Goal: Use online tool/utility: Utilize a website feature to perform a specific function

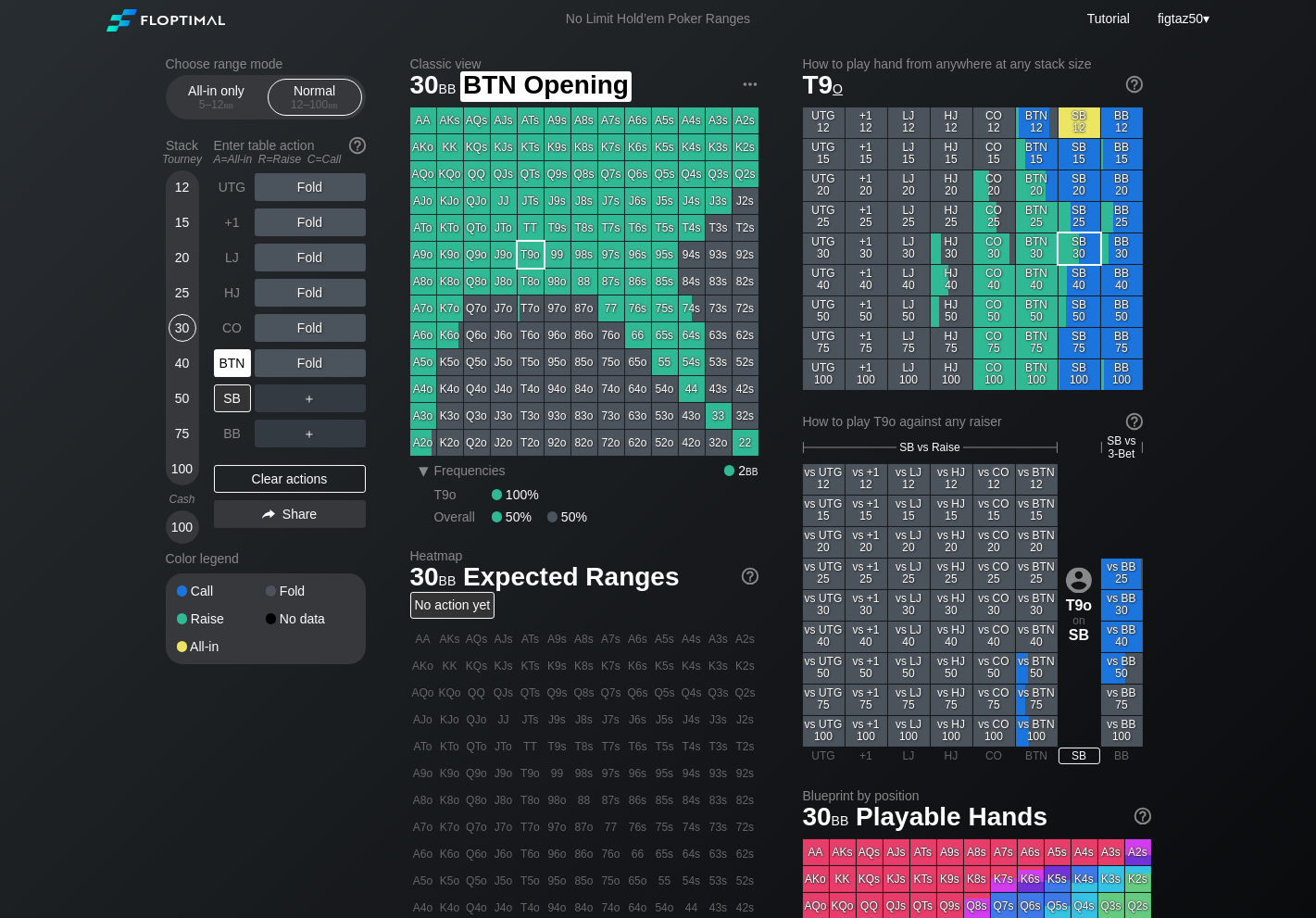
click at [224, 355] on div "BTN" at bounding box center [233, 362] width 37 height 28
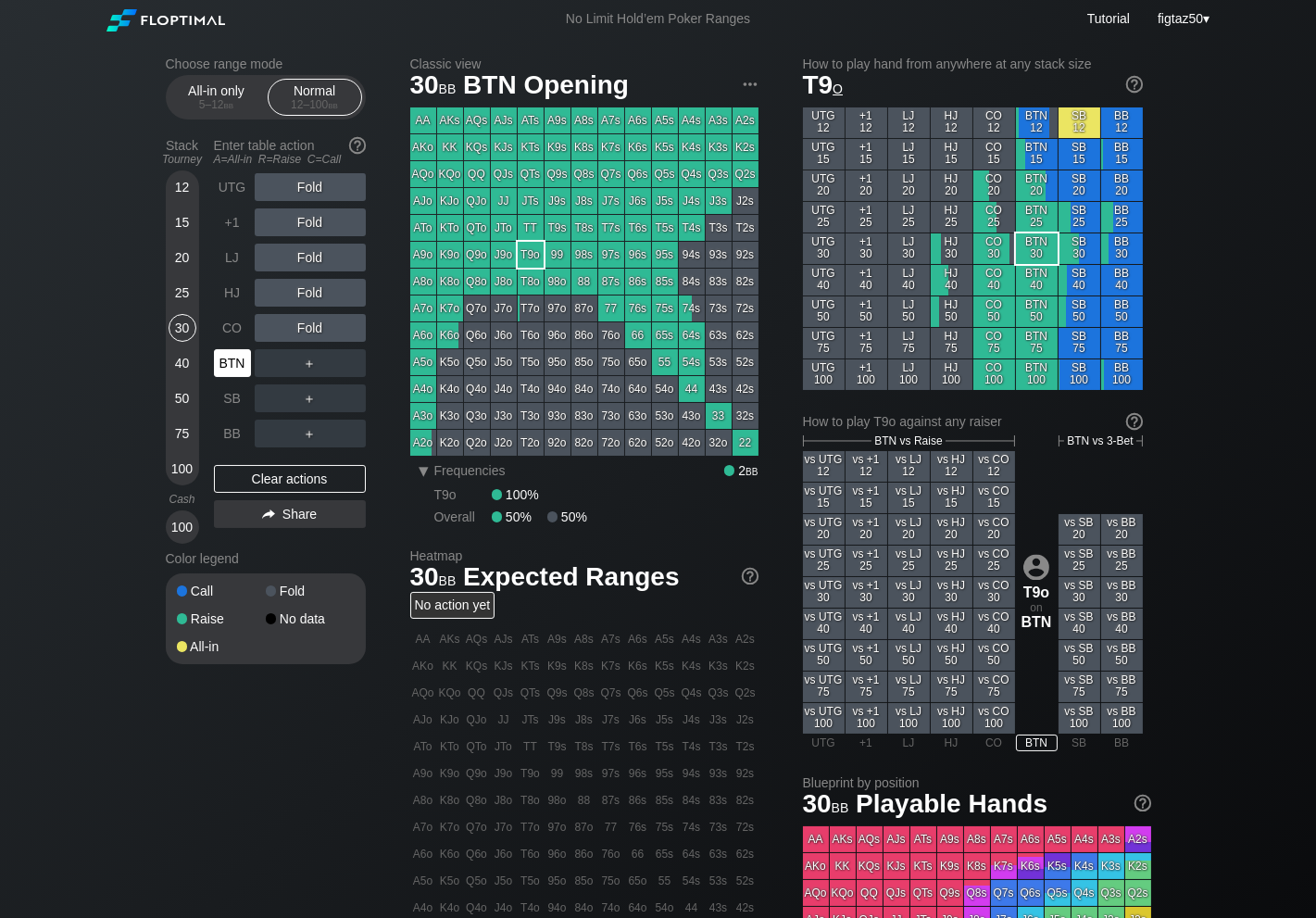
click at [224, 355] on div "BTN" at bounding box center [233, 362] width 37 height 28
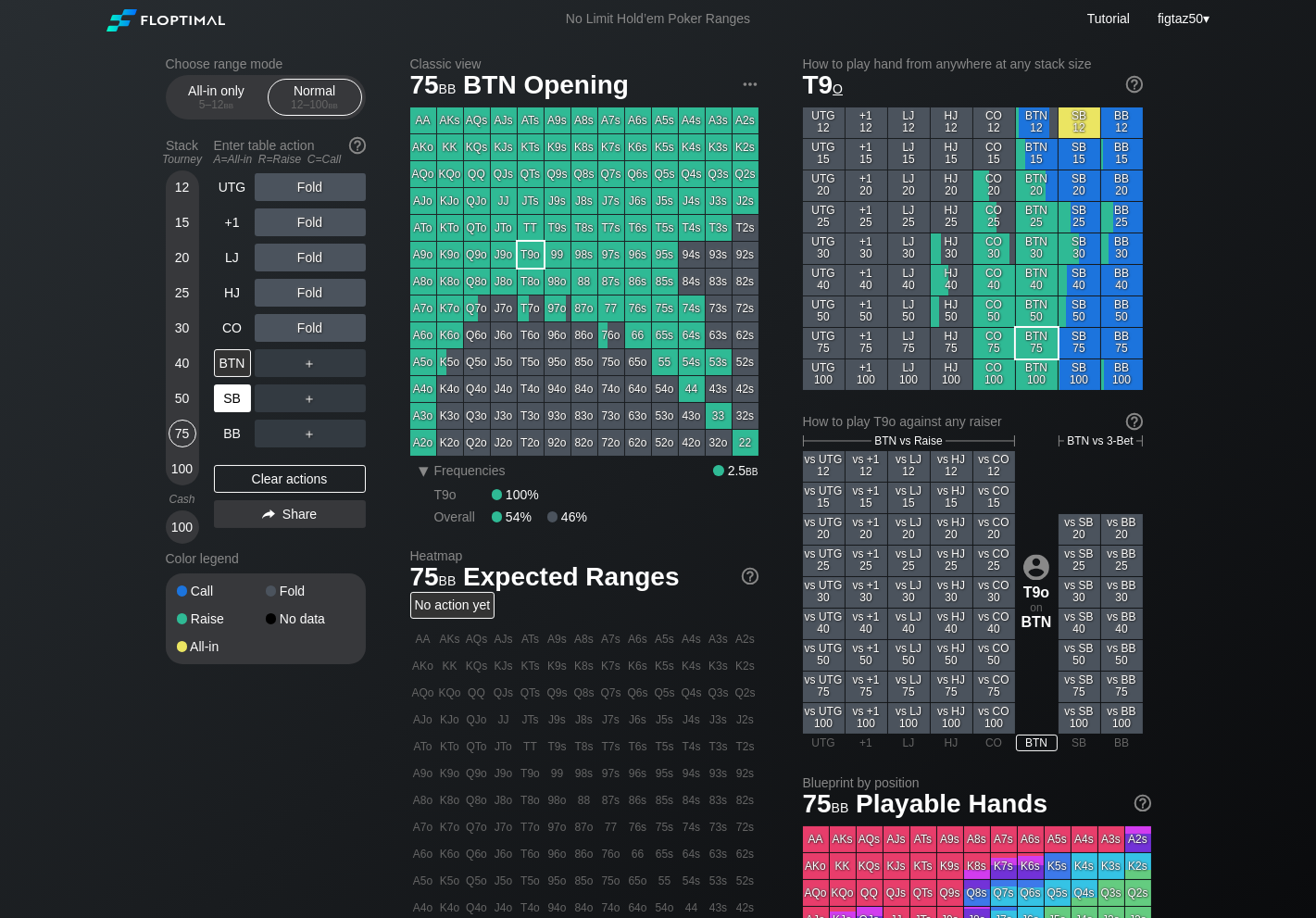
drag, startPoint x: 177, startPoint y: 429, endPoint x: 215, endPoint y: 399, distance: 48.4
click at [178, 428] on div "75" at bounding box center [182, 433] width 28 height 28
click at [240, 364] on div "BTN" at bounding box center [233, 362] width 37 height 28
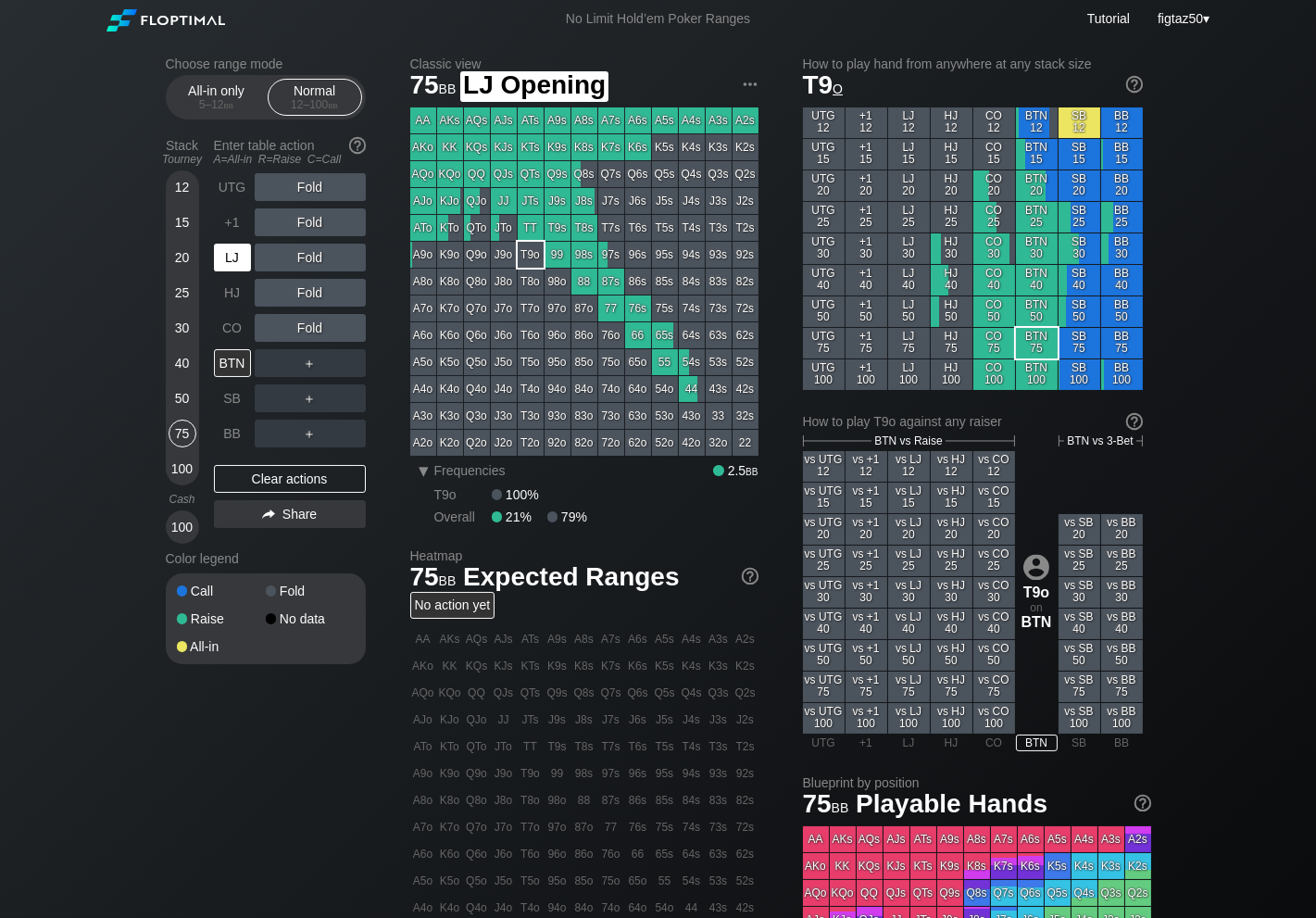
click at [231, 261] on div "LJ" at bounding box center [233, 257] width 37 height 28
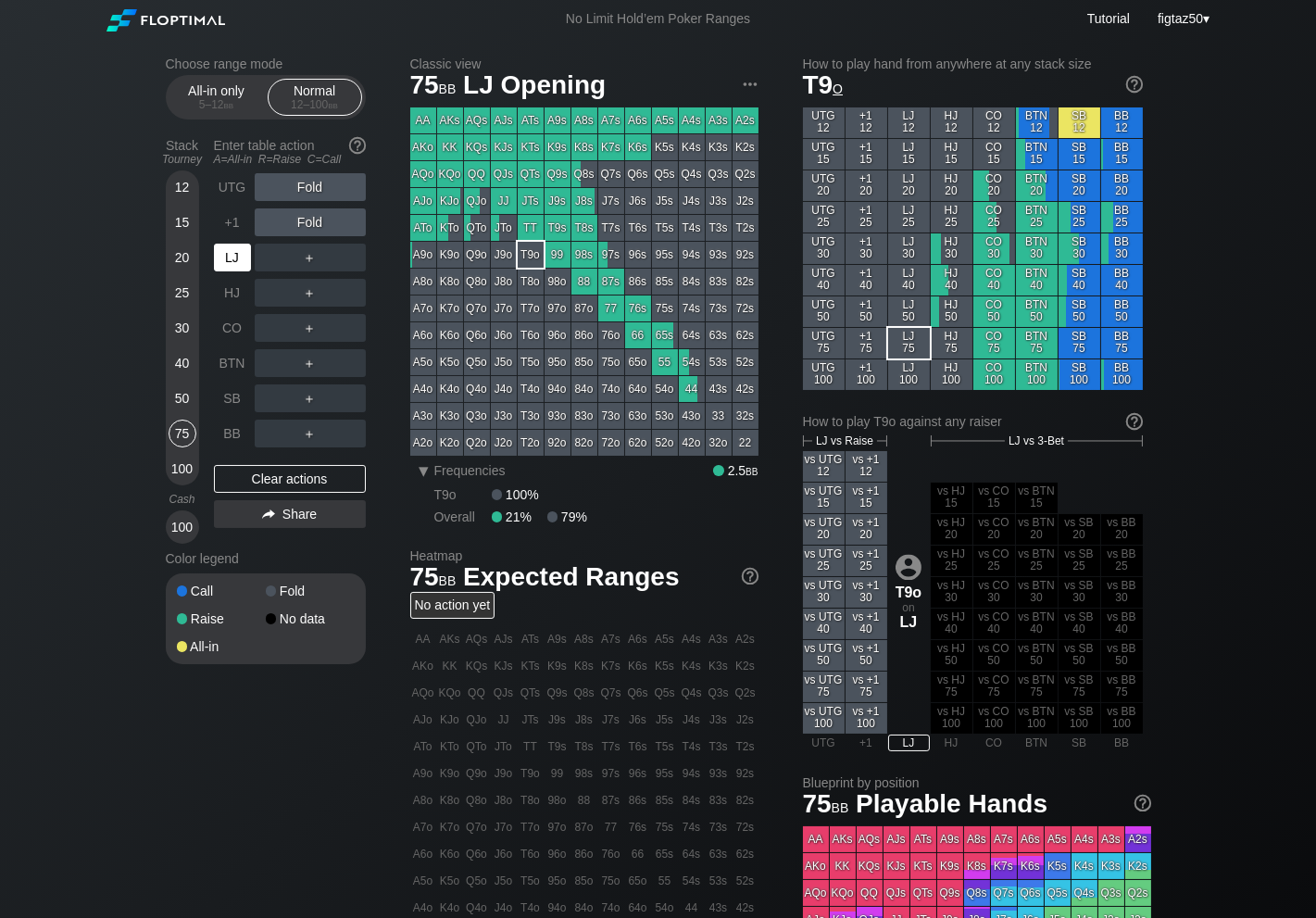
click at [231, 261] on div "LJ" at bounding box center [233, 257] width 37 height 28
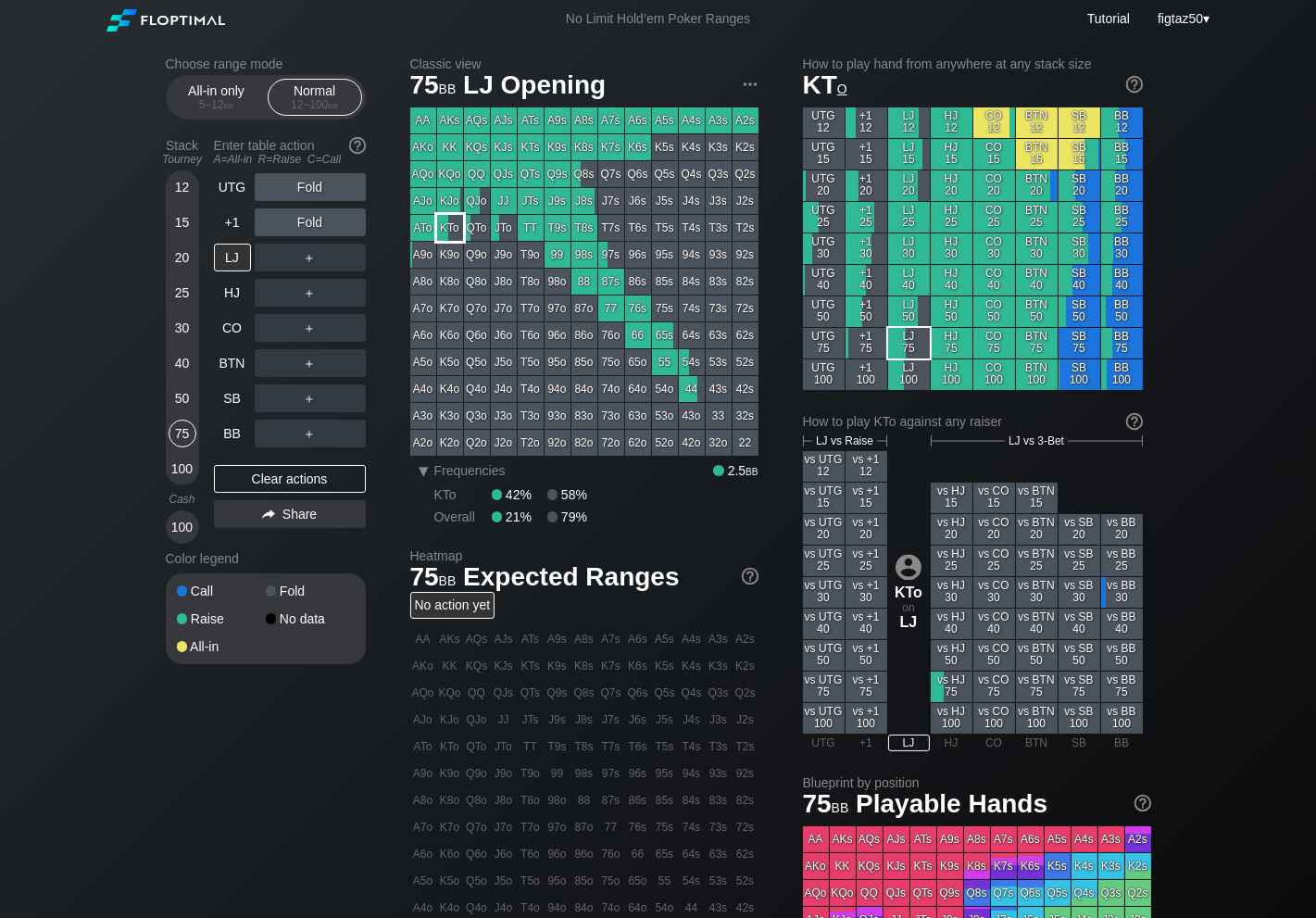
click at [447, 227] on div "KTo" at bounding box center [450, 227] width 26 height 26
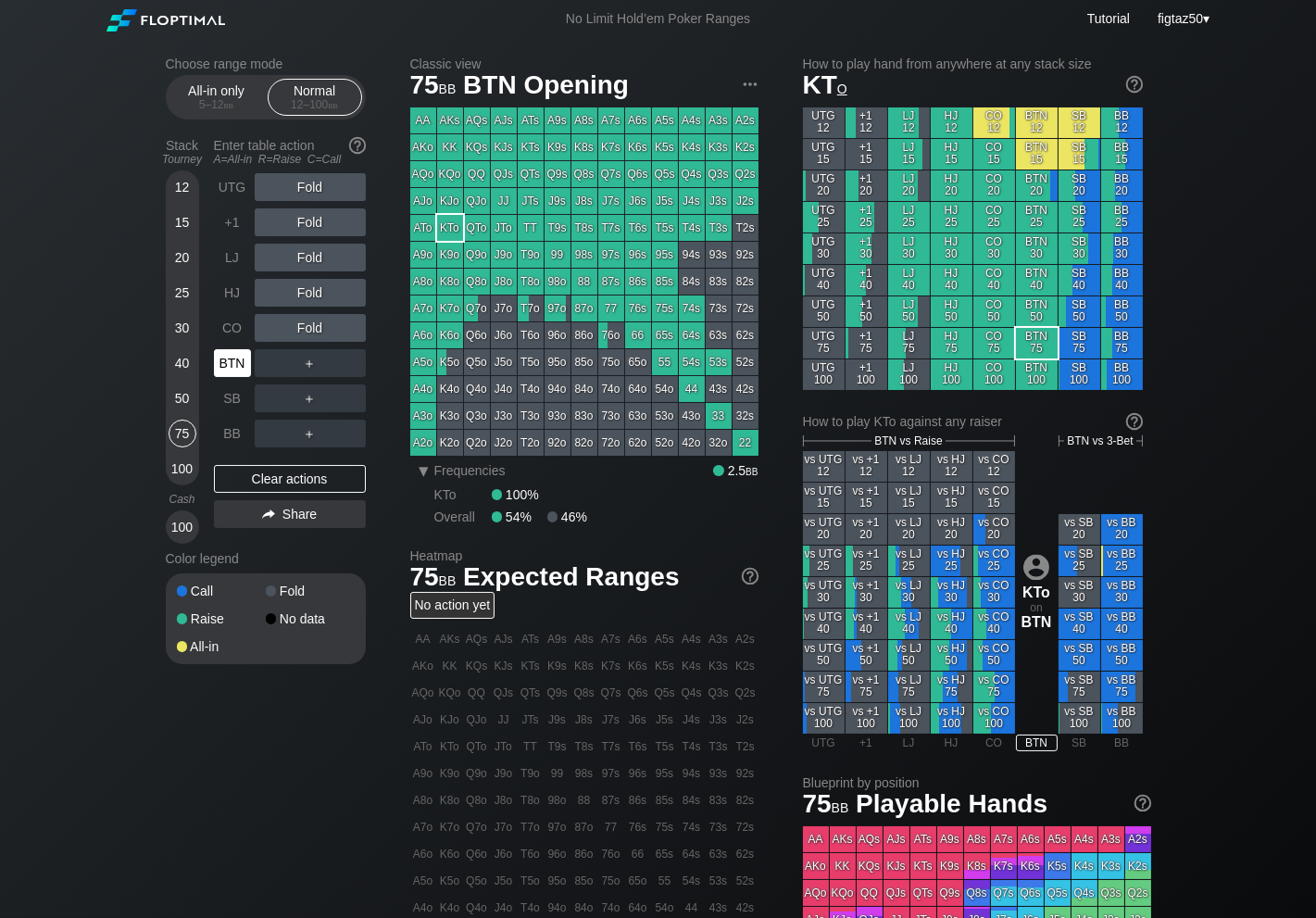
click at [233, 359] on div "BTN" at bounding box center [233, 362] width 37 height 28
click at [233, 360] on div "BTN" at bounding box center [233, 362] width 37 height 28
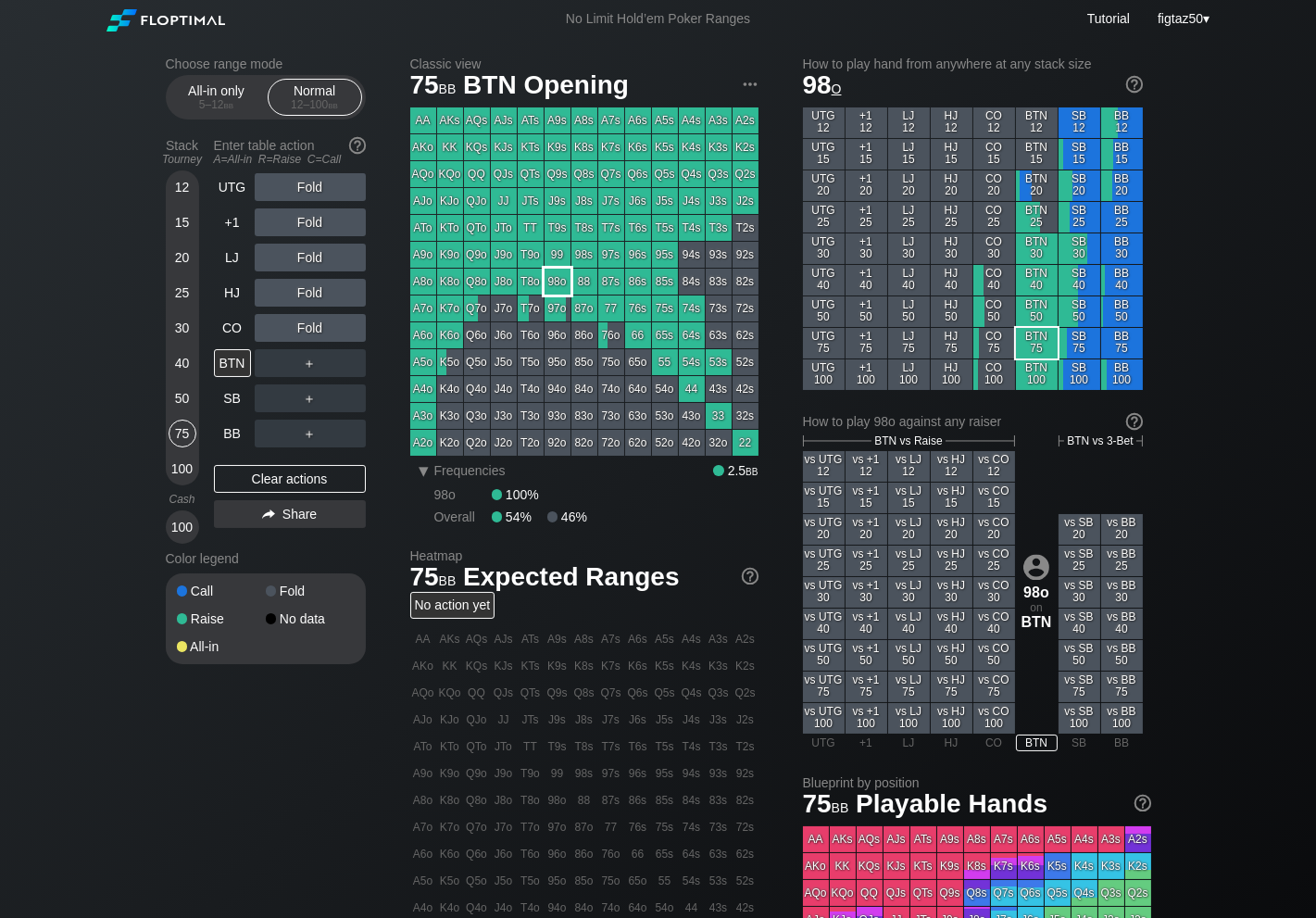
click at [559, 280] on div "98o" at bounding box center [557, 281] width 26 height 26
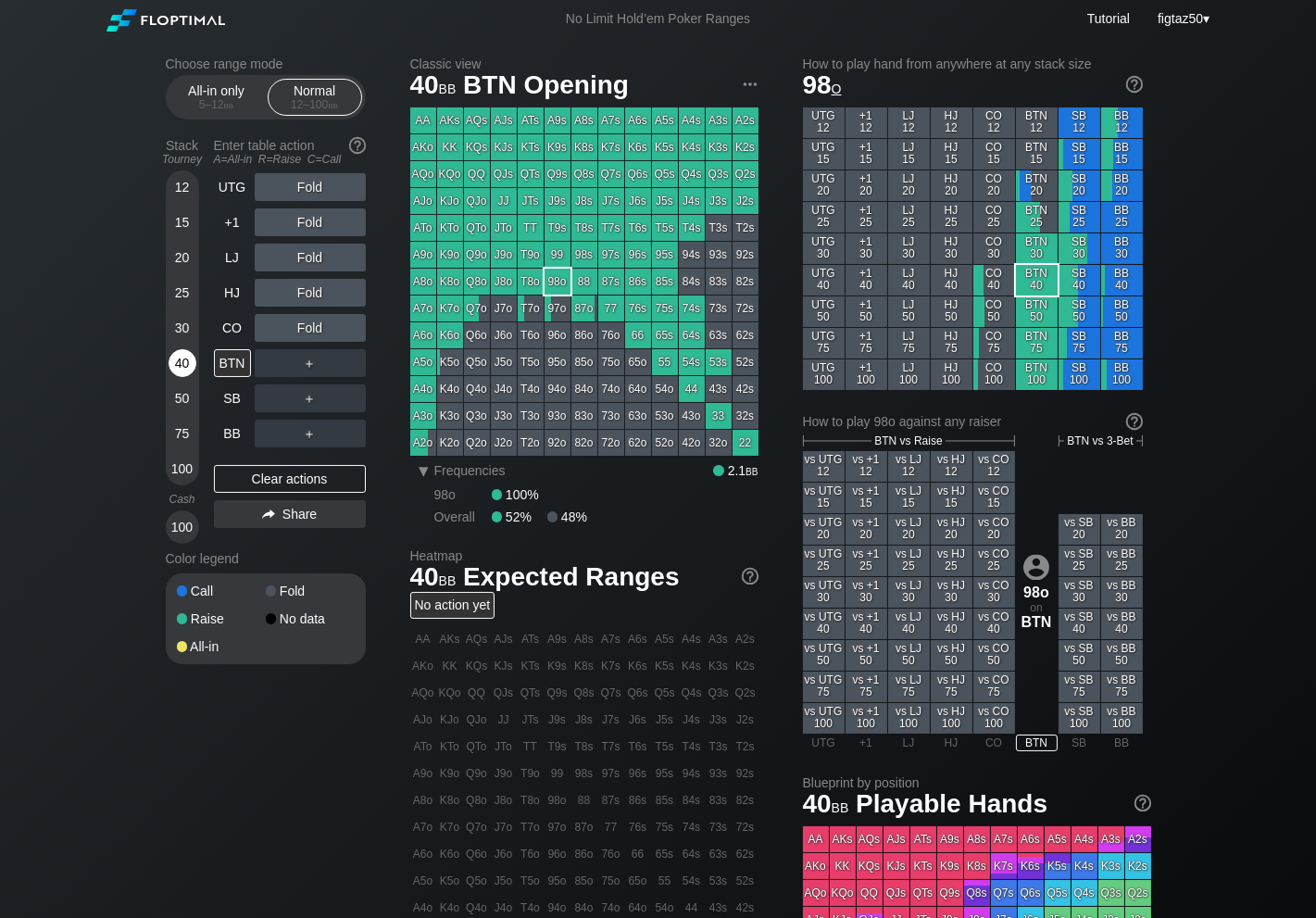
click at [180, 367] on div "40" at bounding box center [182, 362] width 28 height 28
